Goal: Find specific page/section: Find specific page/section

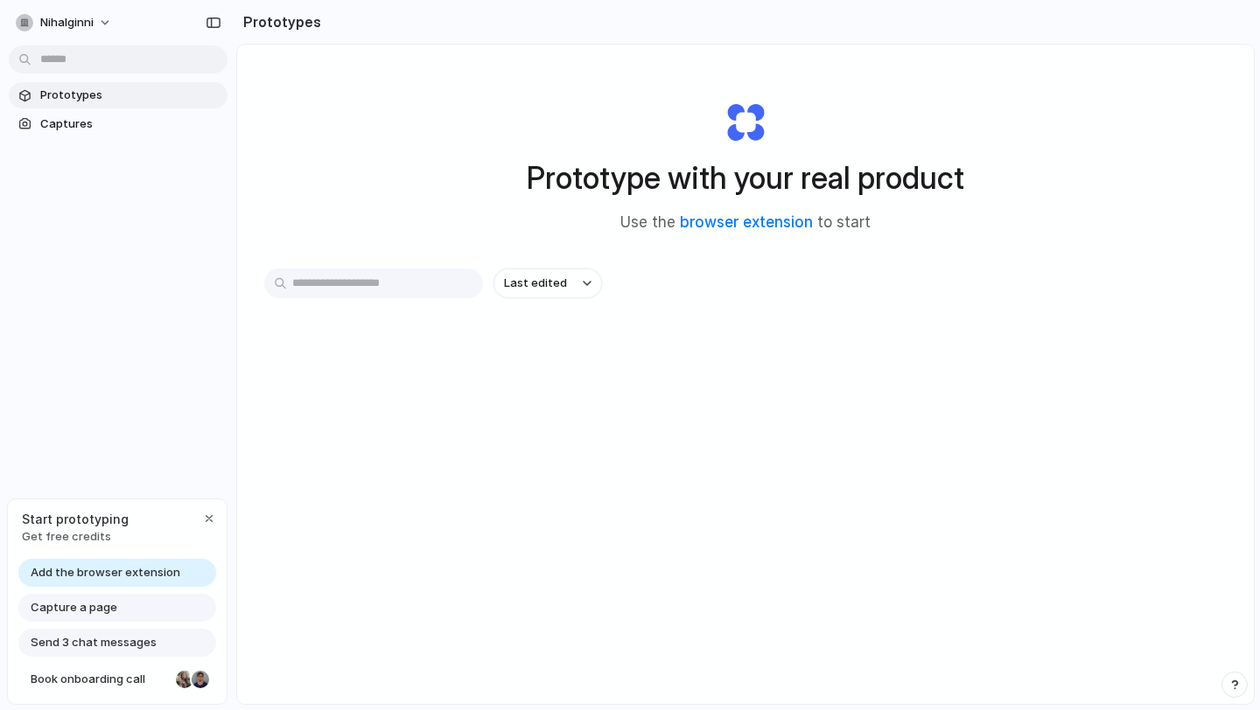
click at [368, 263] on div "Prototype with your real product Use the browser extension to start Last edited" at bounding box center [745, 421] width 1016 height 752
click at [368, 280] on input "text" at bounding box center [373, 284] width 219 height 30
click at [519, 272] on button "Last edited" at bounding box center [547, 284] width 108 height 30
click at [409, 290] on input "text" at bounding box center [373, 284] width 219 height 30
click at [97, 127] on span "Captures" at bounding box center [130, 123] width 180 height 17
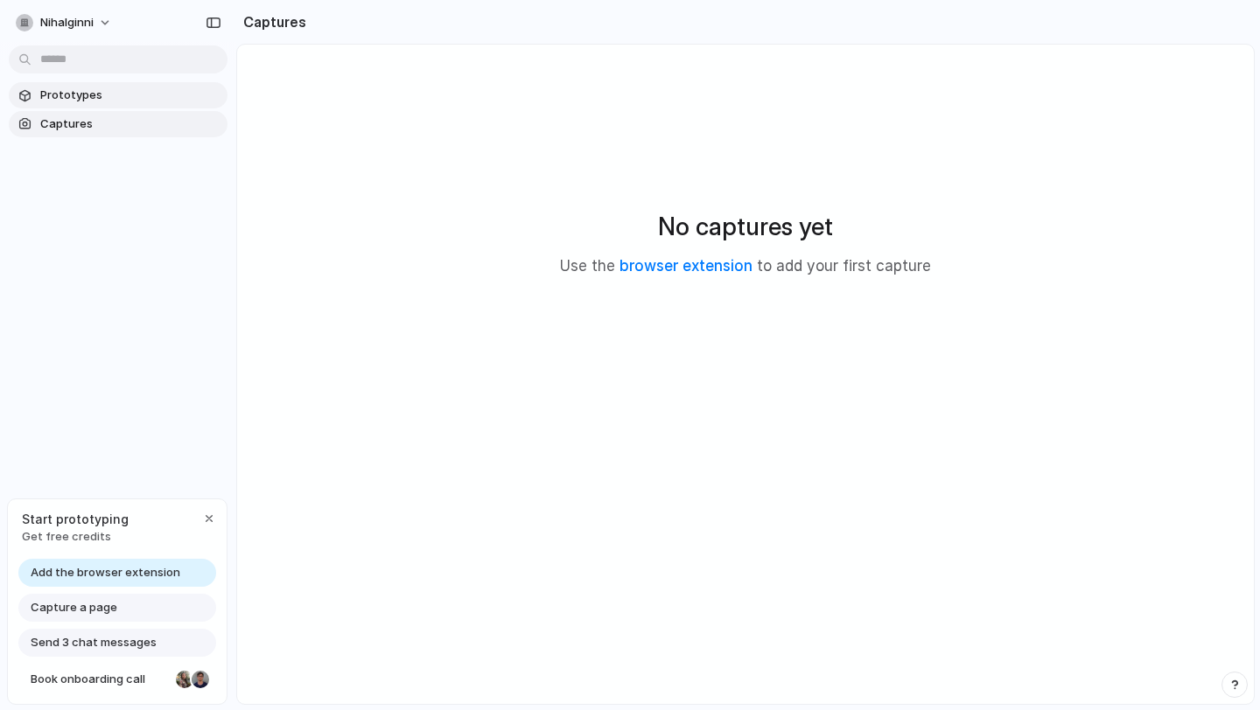
click at [137, 94] on span "Prototypes" at bounding box center [130, 95] width 180 height 17
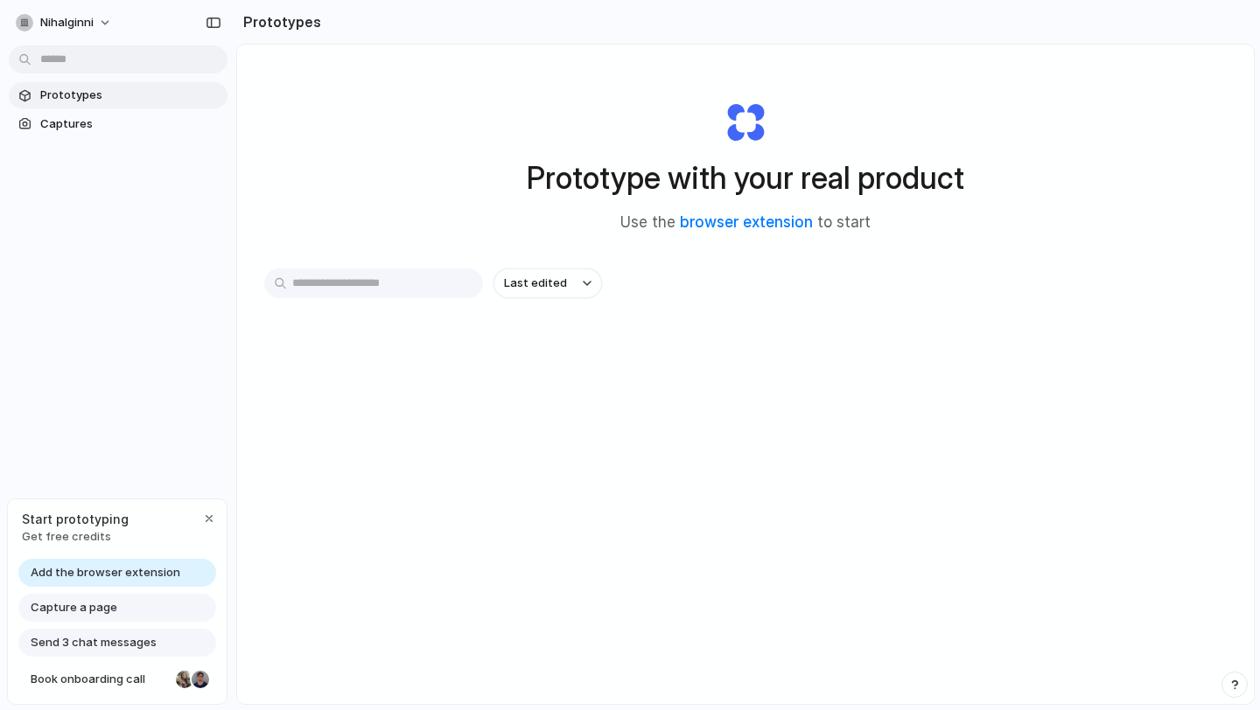
click at [335, 286] on input "text" at bounding box center [373, 284] width 219 height 30
